Goal: Transaction & Acquisition: Purchase product/service

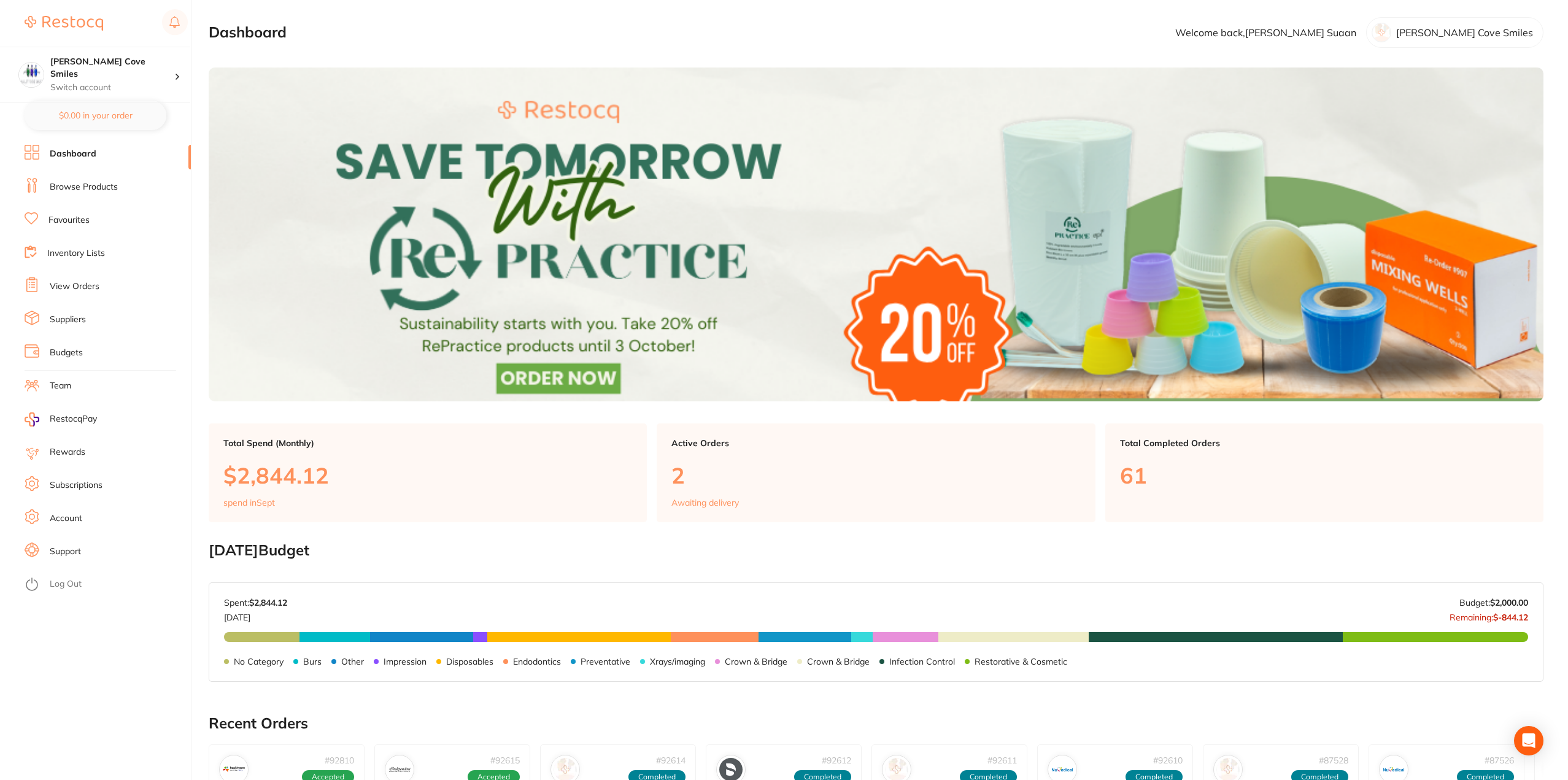
click at [81, 282] on link "View Orders" at bounding box center [75, 286] width 50 height 12
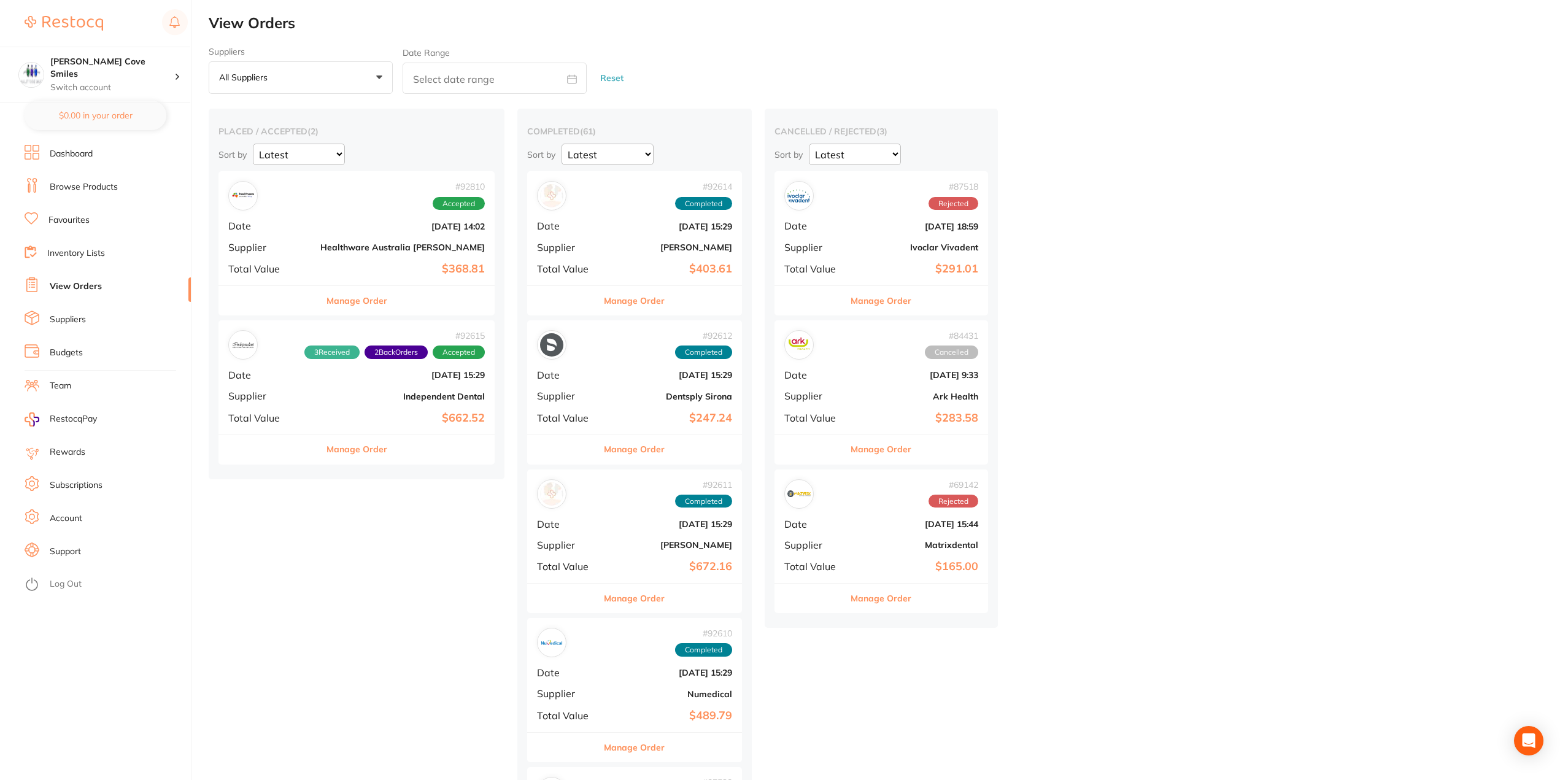
click at [95, 185] on link "Browse Products" at bounding box center [84, 187] width 68 height 12
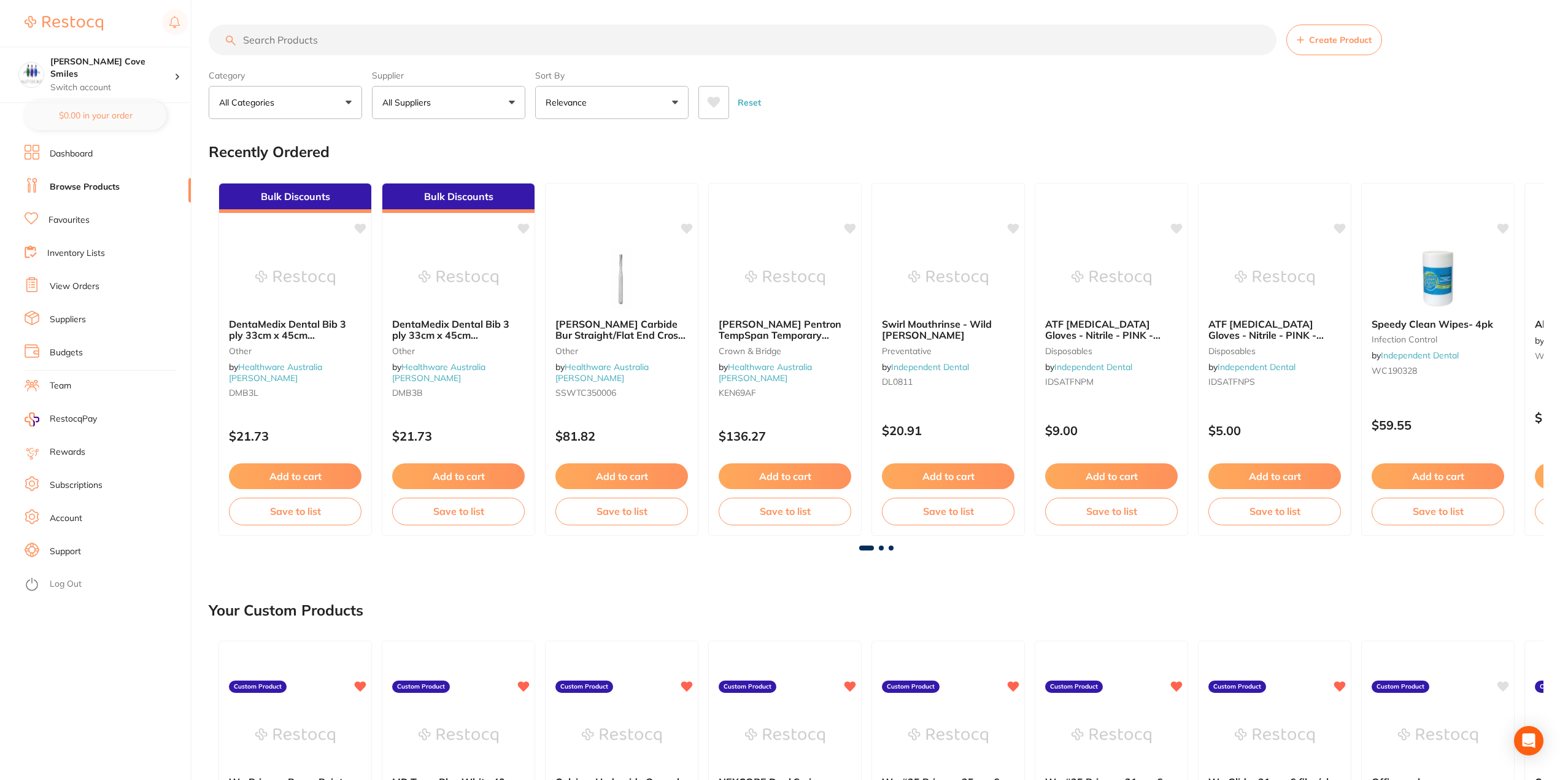
click at [373, 42] on input "search" at bounding box center [742, 40] width 1068 height 31
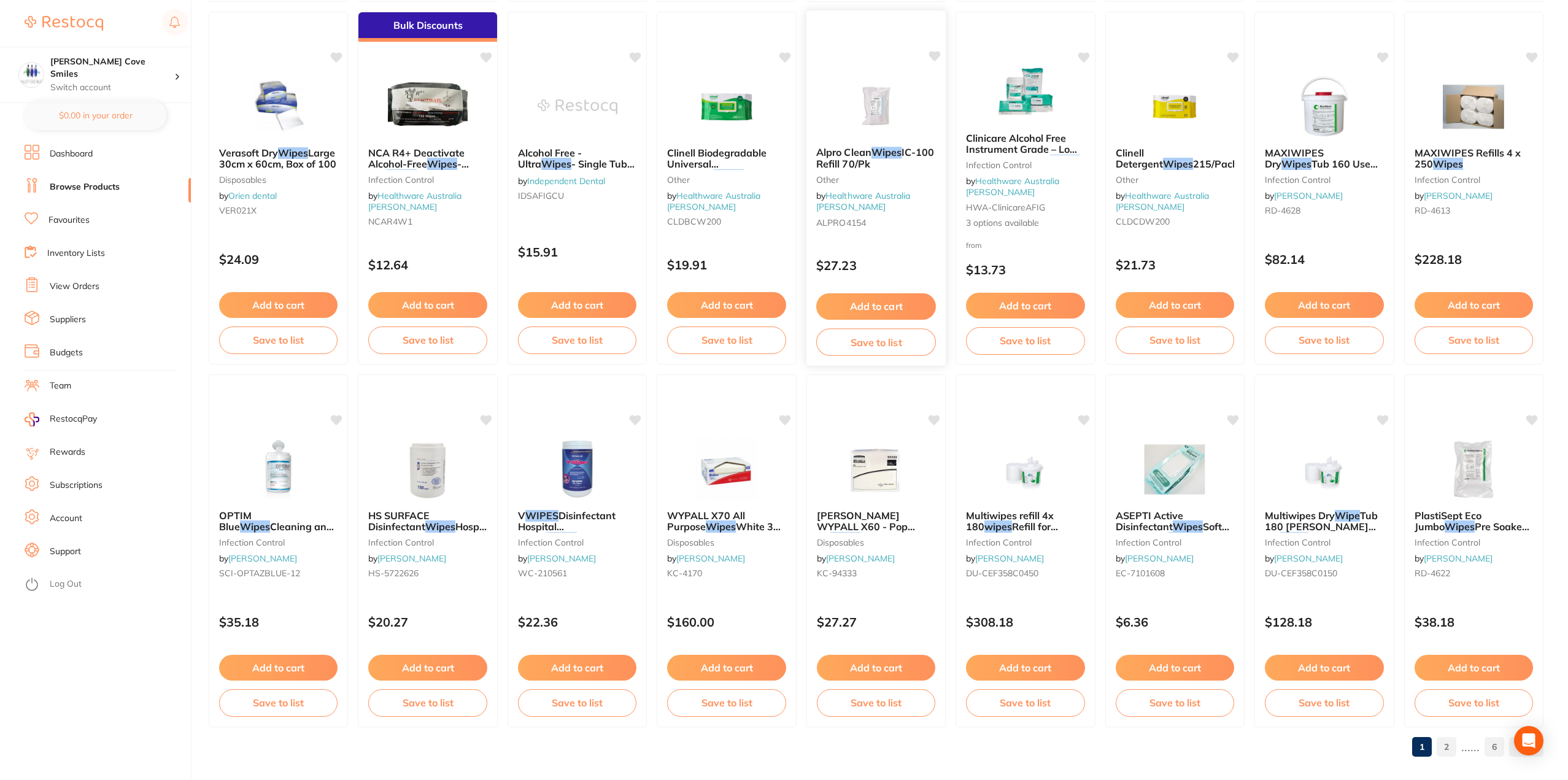
scroll to position [1624, 0]
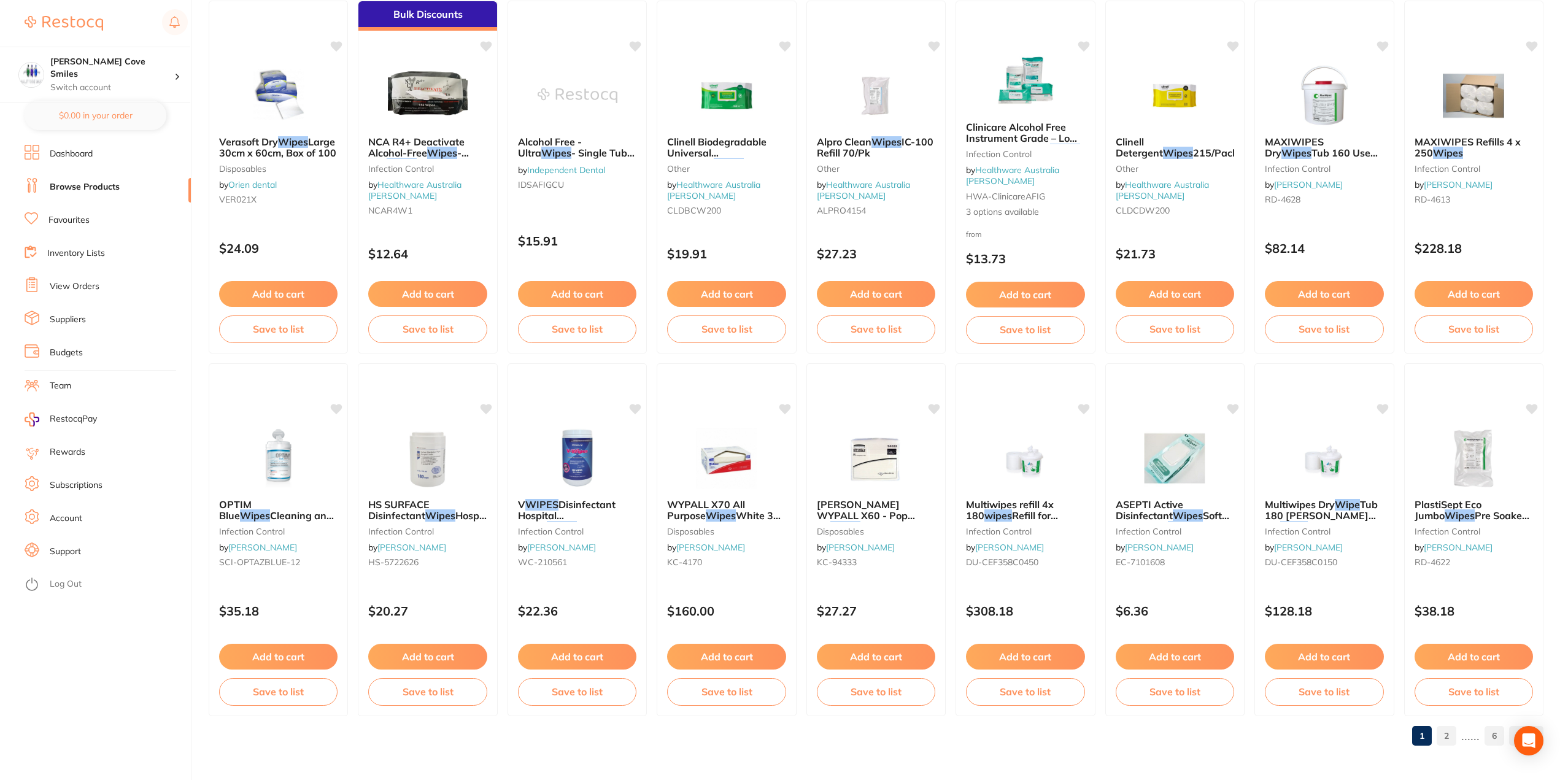
click at [1455, 737] on link "2" at bounding box center [1447, 736] width 19 height 24
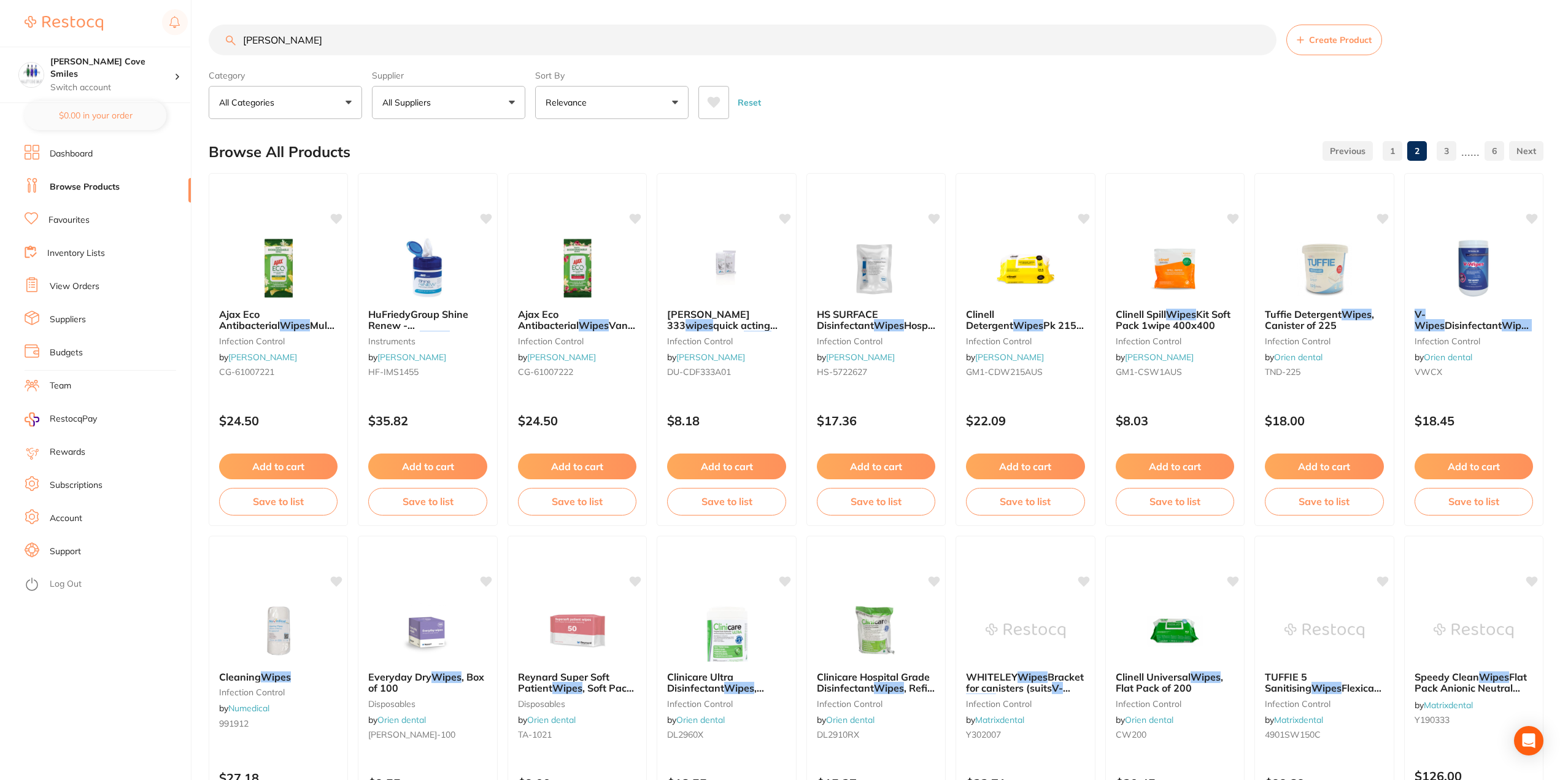
click at [268, 40] on input "[PERSON_NAME]" at bounding box center [742, 40] width 1068 height 31
type input "[PERSON_NAME] wipes"
